Goal: Task Accomplishment & Management: Complete application form

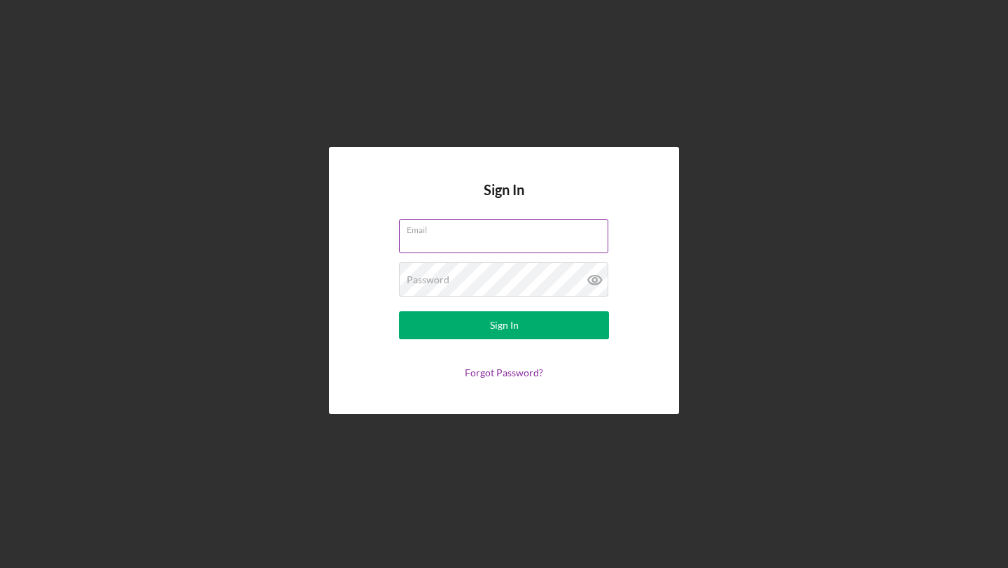
click at [445, 240] on input "Email" at bounding box center [503, 236] width 209 height 34
